Goal: Information Seeking & Learning: Learn about a topic

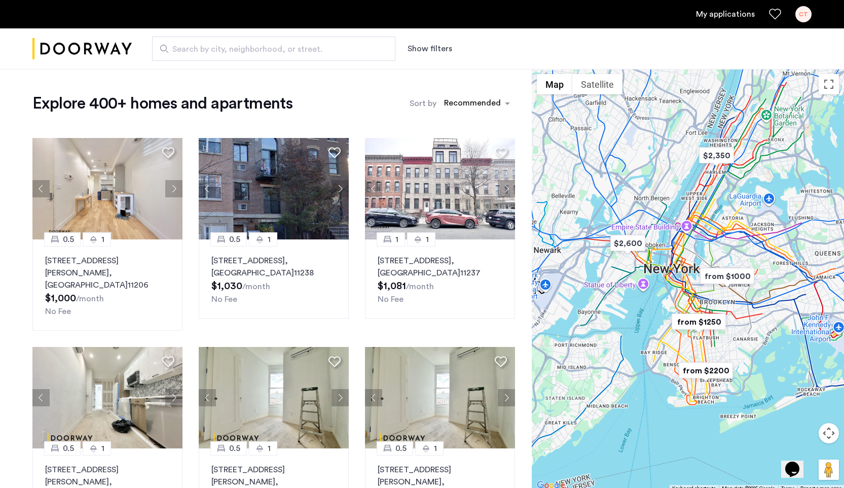
click at [252, 53] on span "Search by city, neighborhood, or street." at bounding box center [269, 49] width 195 height 12
click at [252, 53] on input "Search by city, neighborhood, or street." at bounding box center [273, 48] width 243 height 24
type input "**********"
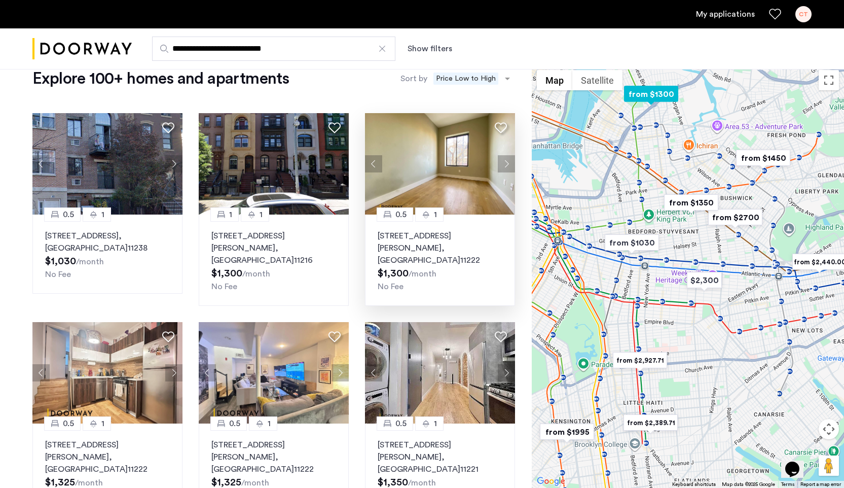
scroll to position [3, 0]
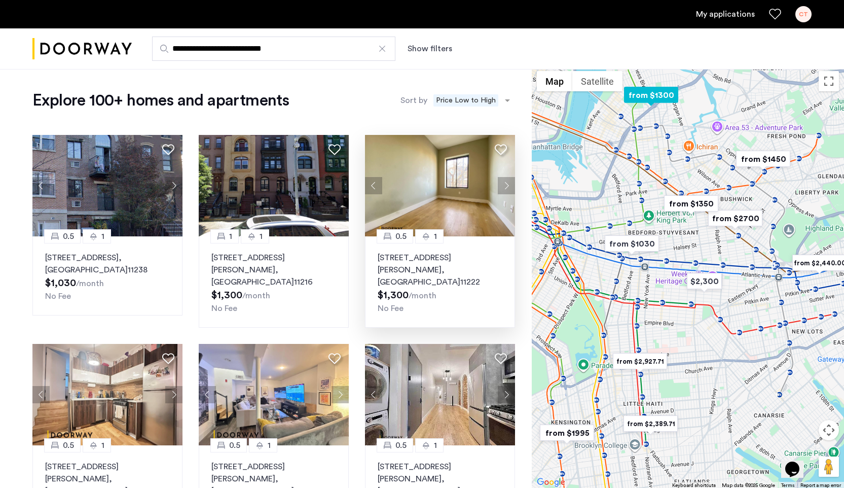
click at [507, 185] on button "Next apartment" at bounding box center [506, 185] width 17 height 17
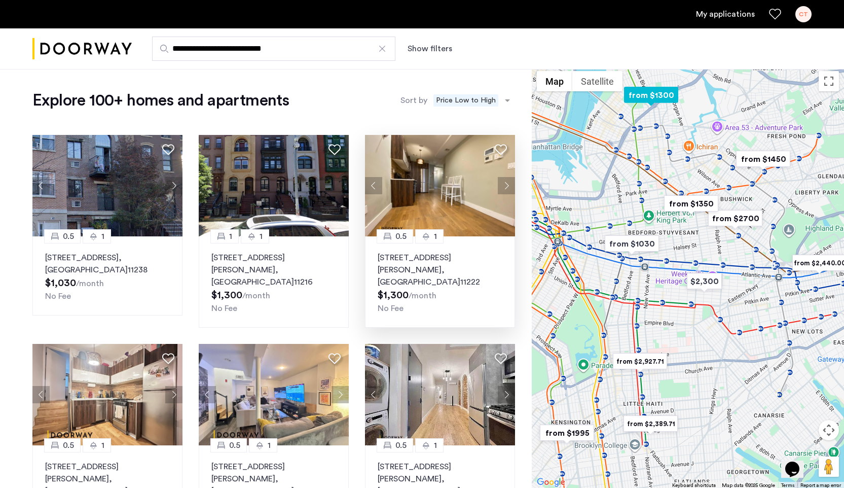
click at [506, 185] on button "Next apartment" at bounding box center [506, 185] width 17 height 17
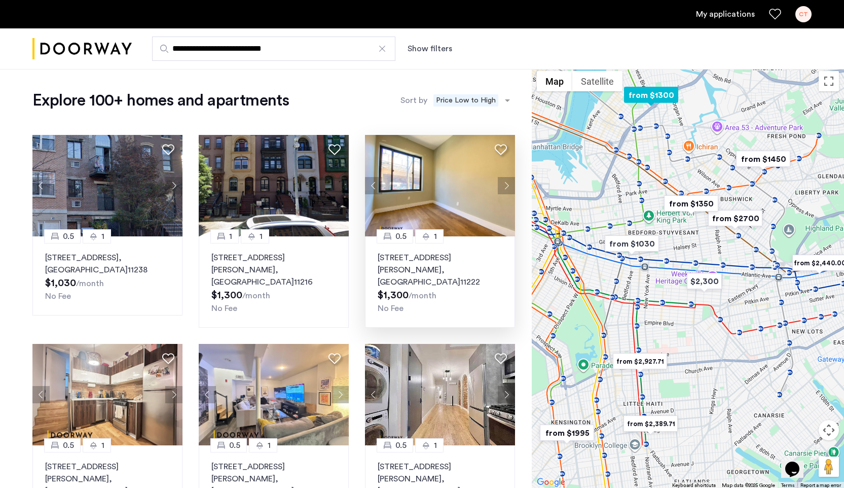
click at [506, 185] on button "Next apartment" at bounding box center [506, 185] width 17 height 17
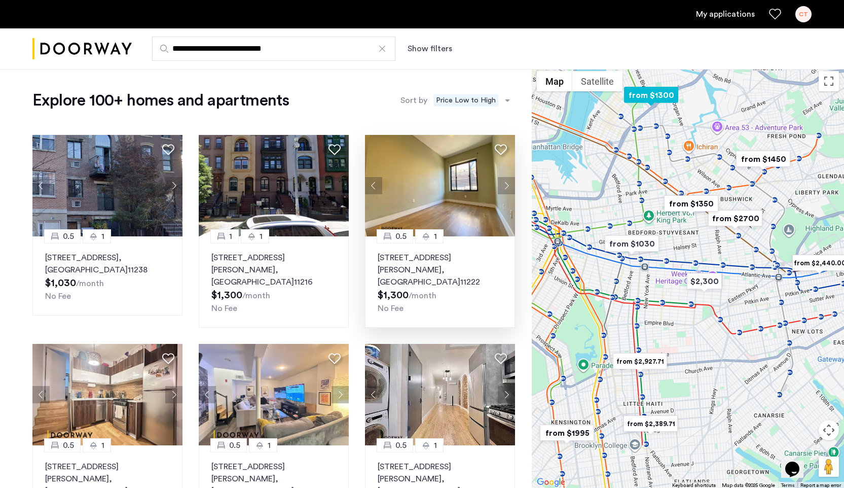
click at [506, 185] on button "Next apartment" at bounding box center [506, 185] width 17 height 17
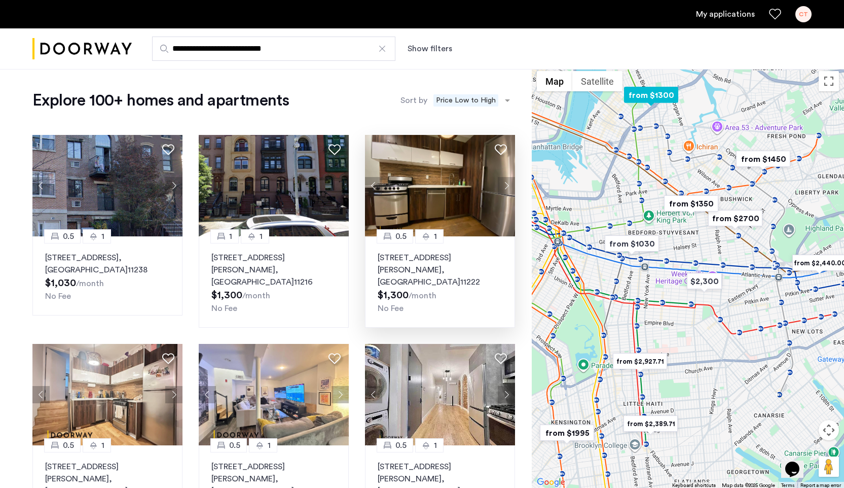
click at [506, 185] on button "Next apartment" at bounding box center [506, 185] width 17 height 17
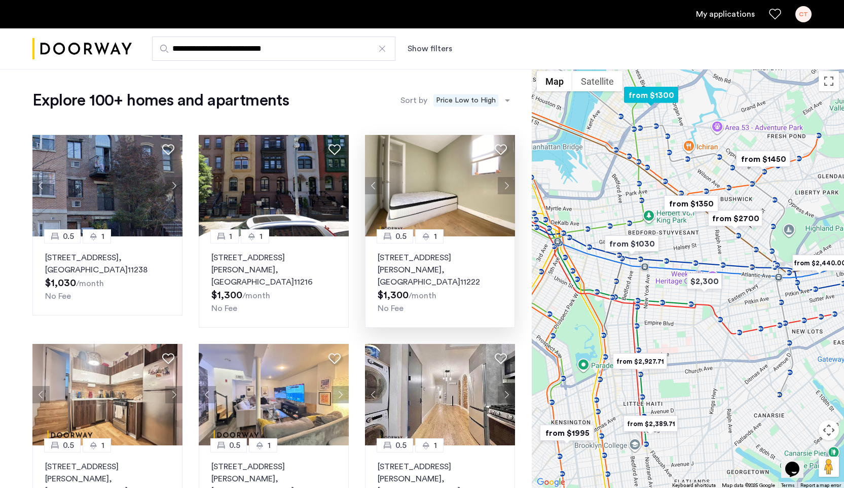
click at [506, 185] on button "Next apartment" at bounding box center [506, 185] width 17 height 17
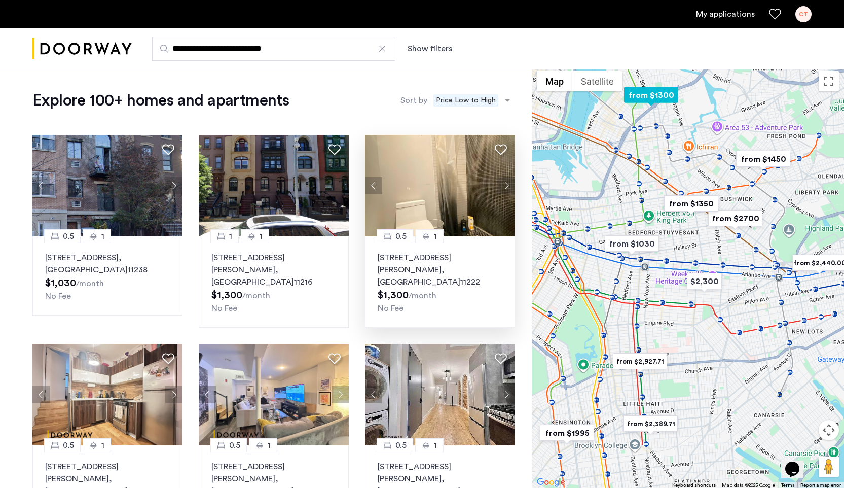
click at [506, 185] on button "Next apartment" at bounding box center [506, 185] width 17 height 17
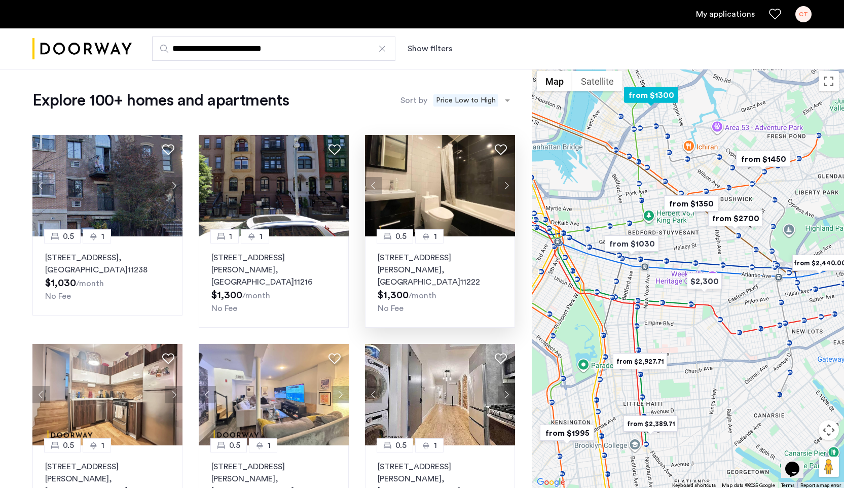
click at [506, 185] on button "Next apartment" at bounding box center [506, 185] width 17 height 17
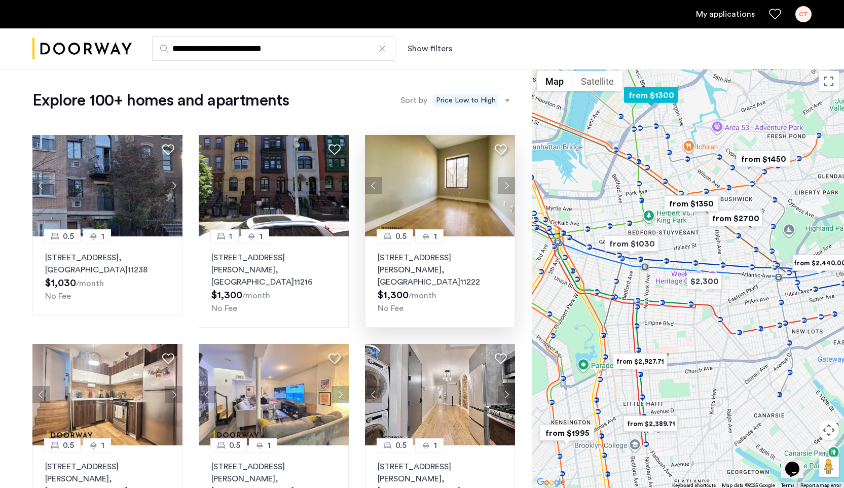
click at [506, 185] on button "Next apartment" at bounding box center [506, 185] width 17 height 17
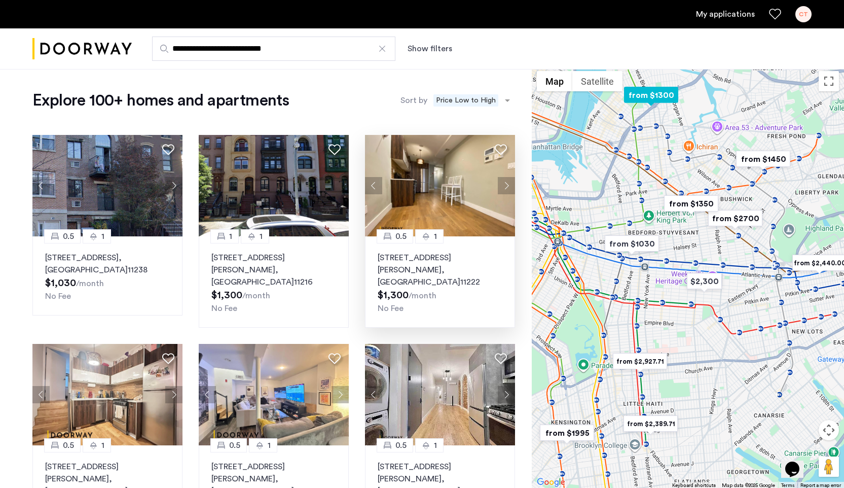
click at [506, 185] on button "Next apartment" at bounding box center [506, 185] width 17 height 17
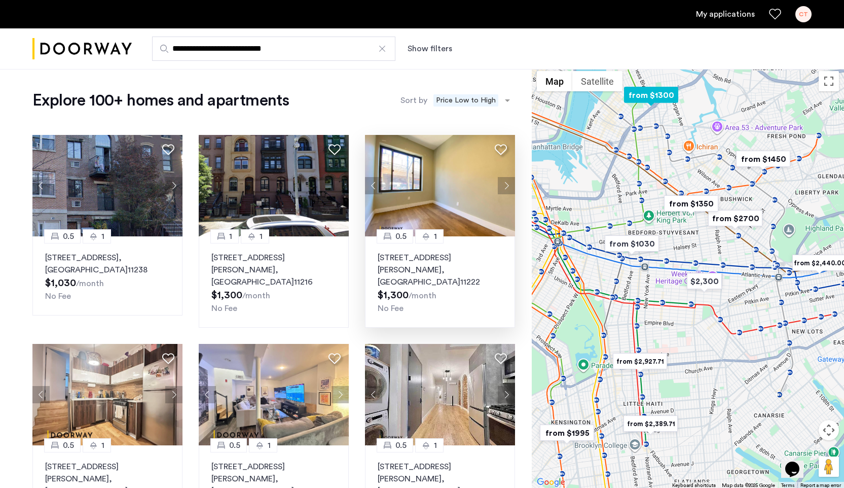
click at [454, 278] on div "445 Meeker Avenue, Unit 3LBR, Brooklyn , NY 11222 $1,300 /month No Fee" at bounding box center [440, 282] width 125 height 63
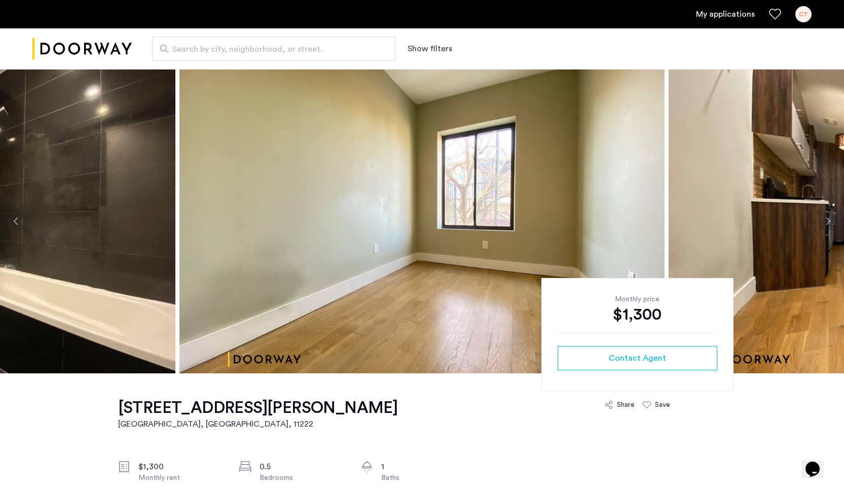
click at [20, 220] on button "Previous apartment" at bounding box center [16, 220] width 17 height 17
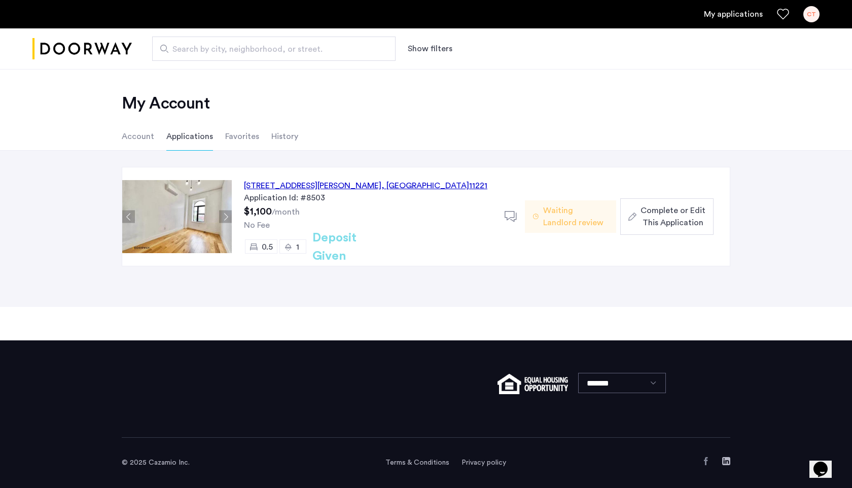
click at [277, 127] on li "History" at bounding box center [284, 136] width 27 height 28
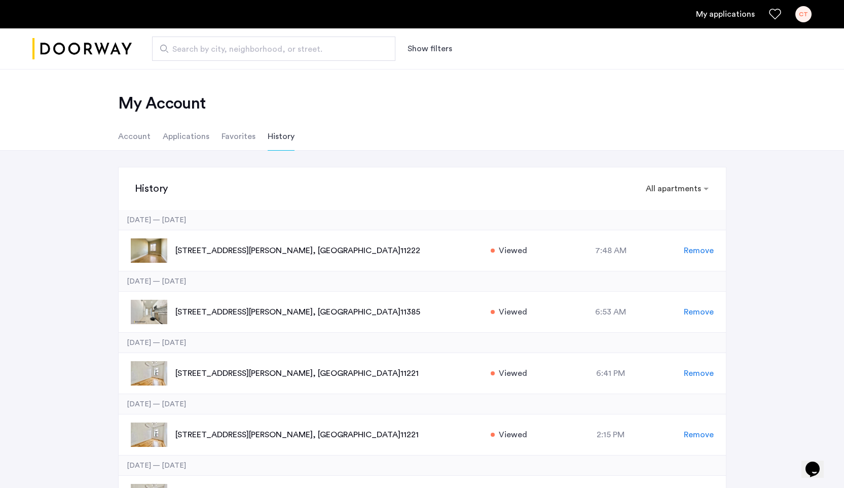
click at [240, 129] on li "Favorites" at bounding box center [239, 136] width 34 height 28
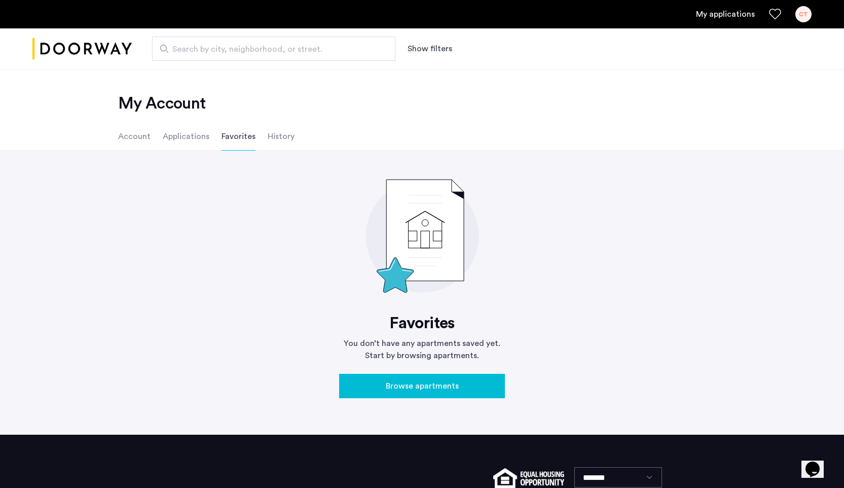
click at [182, 137] on li "Applications" at bounding box center [186, 136] width 47 height 28
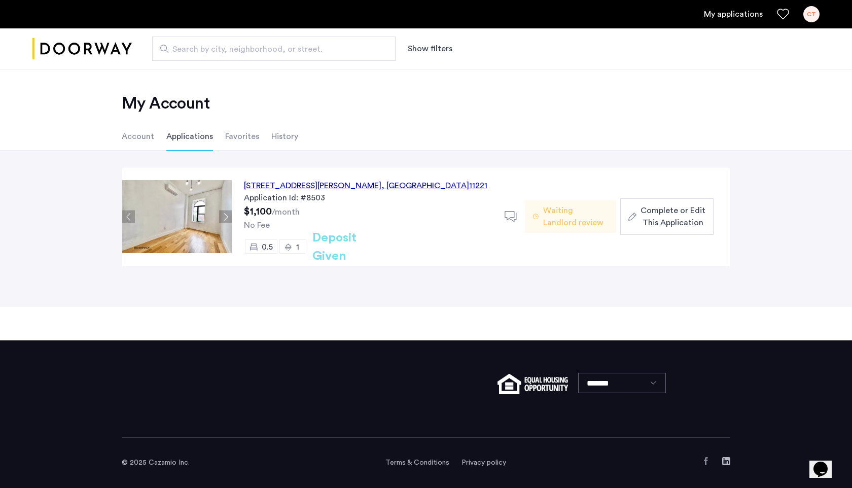
click at [137, 140] on li "Account" at bounding box center [138, 136] width 32 height 28
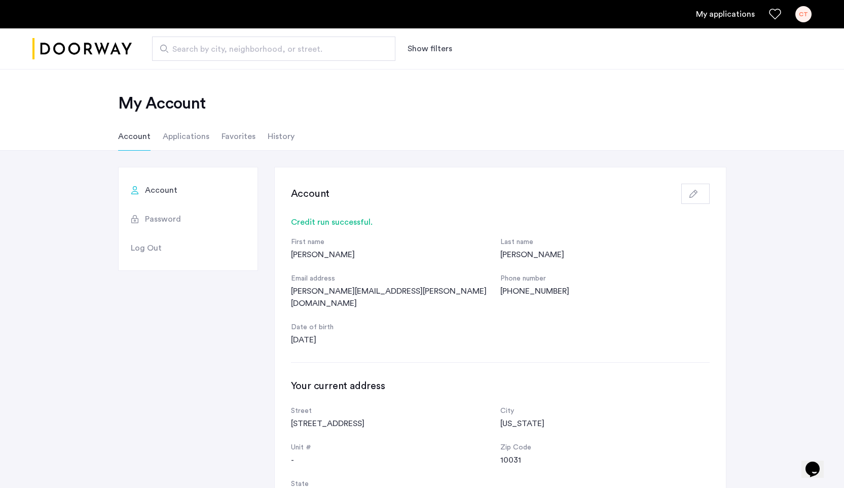
click at [199, 140] on li "Applications" at bounding box center [186, 136] width 47 height 28
